Goal: Information Seeking & Learning: Learn about a topic

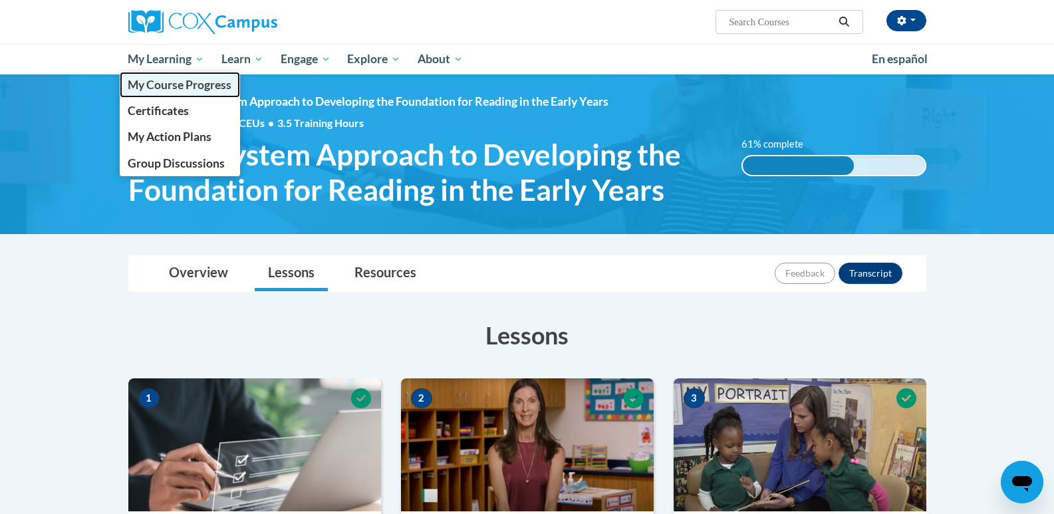
click at [150, 82] on span "My Course Progress" at bounding box center [180, 85] width 104 height 14
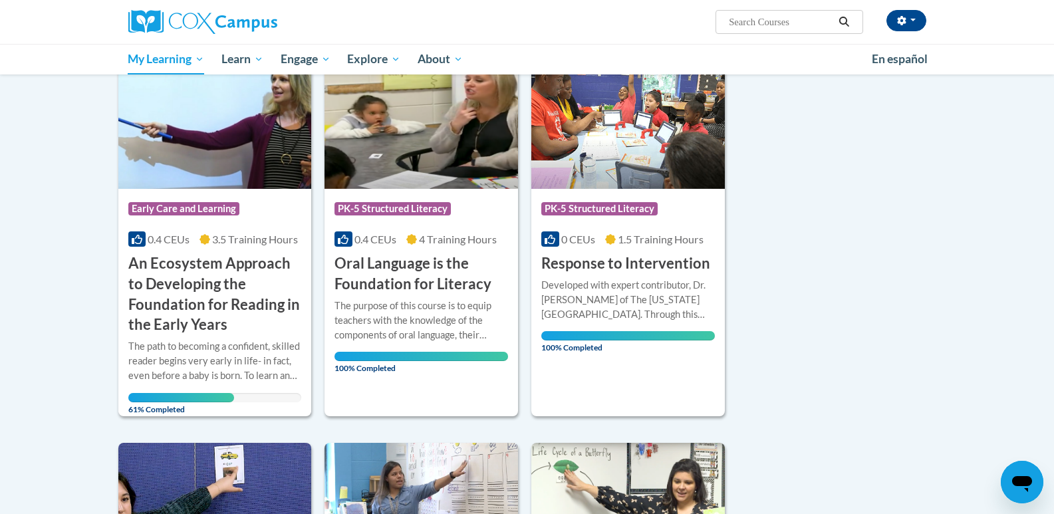
scroll to position [200, 0]
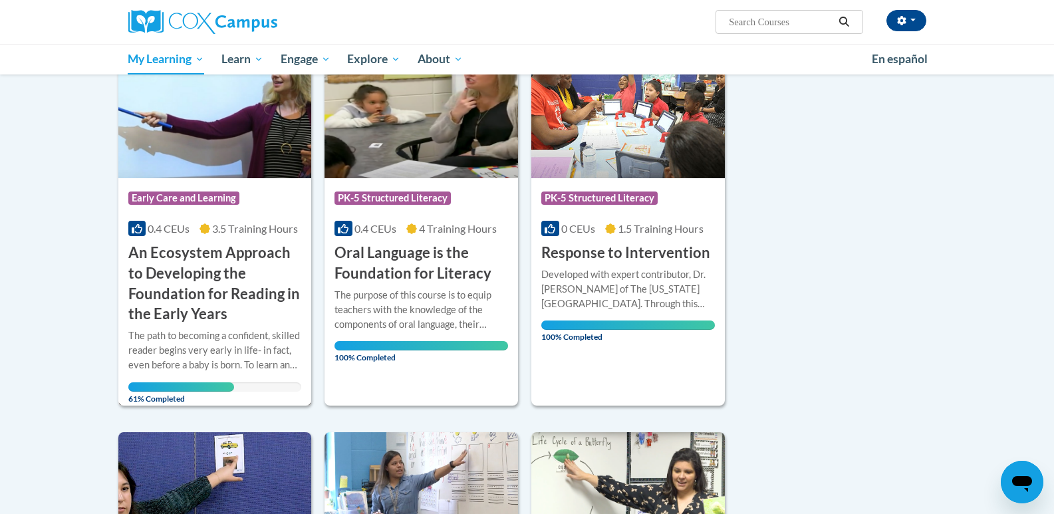
click at [179, 292] on h3 "An Ecosystem Approach to Developing the Foundation for Reading in the Early Yea…" at bounding box center [215, 284] width 174 height 82
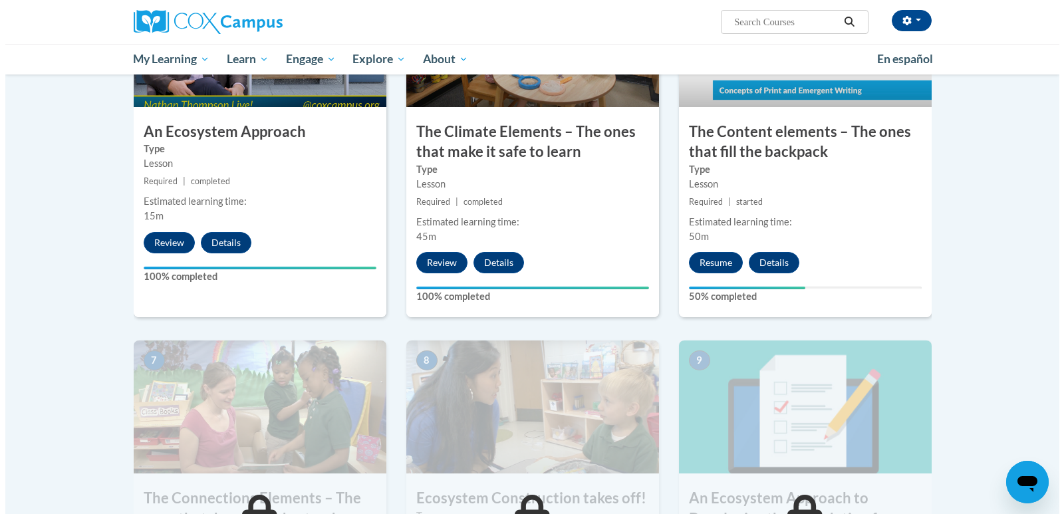
scroll to position [798, 0]
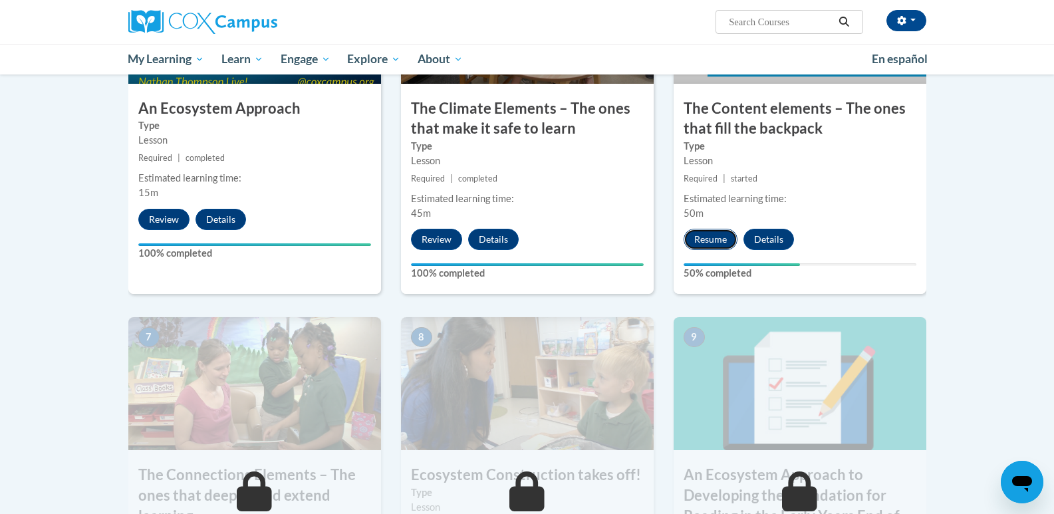
click at [720, 241] on button "Resume" at bounding box center [711, 239] width 54 height 21
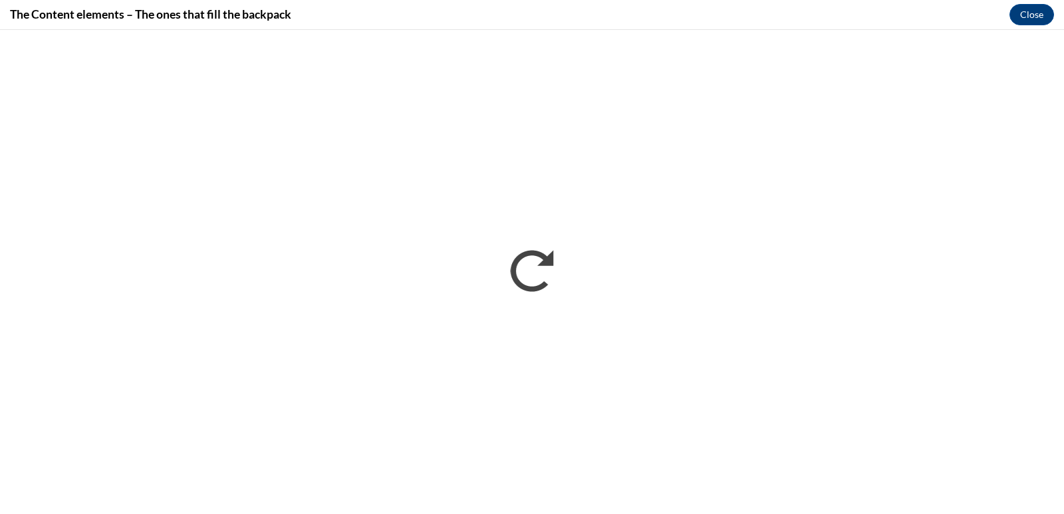
scroll to position [0, 0]
